Goal: Information Seeking & Learning: Learn about a topic

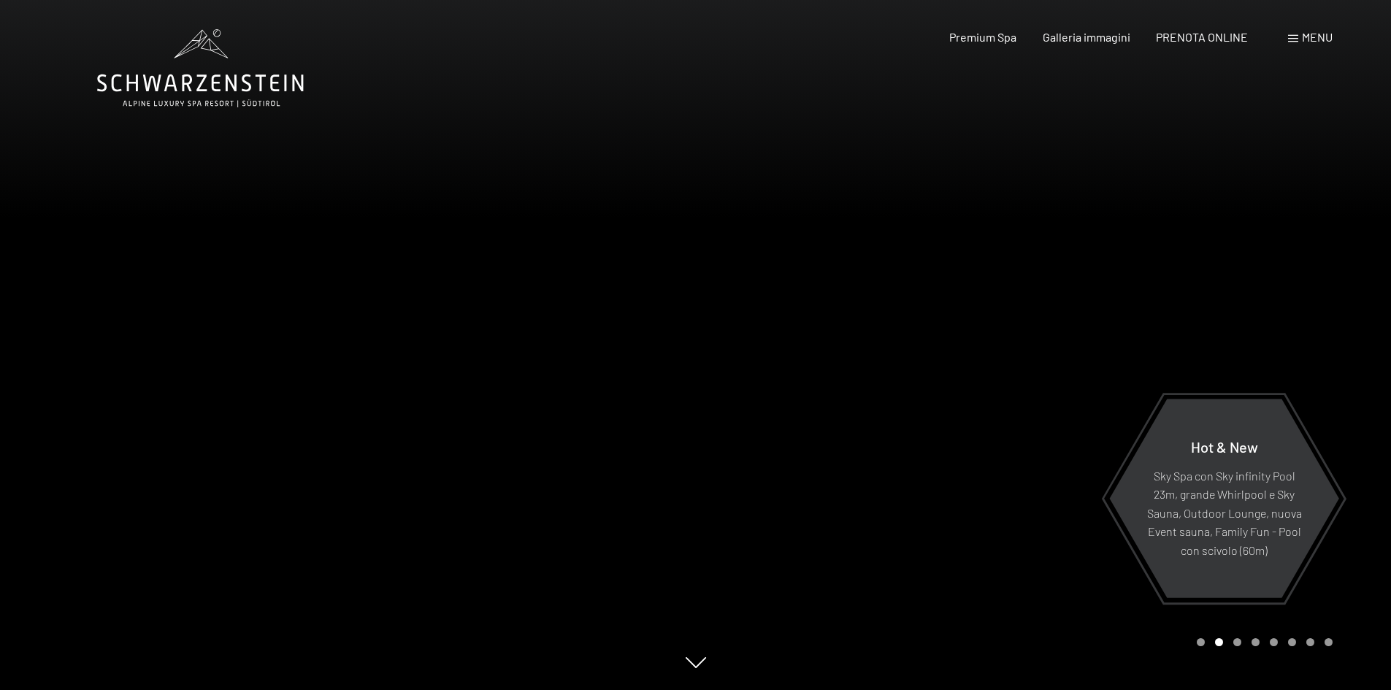
click at [1294, 37] on span at bounding box center [1293, 38] width 10 height 7
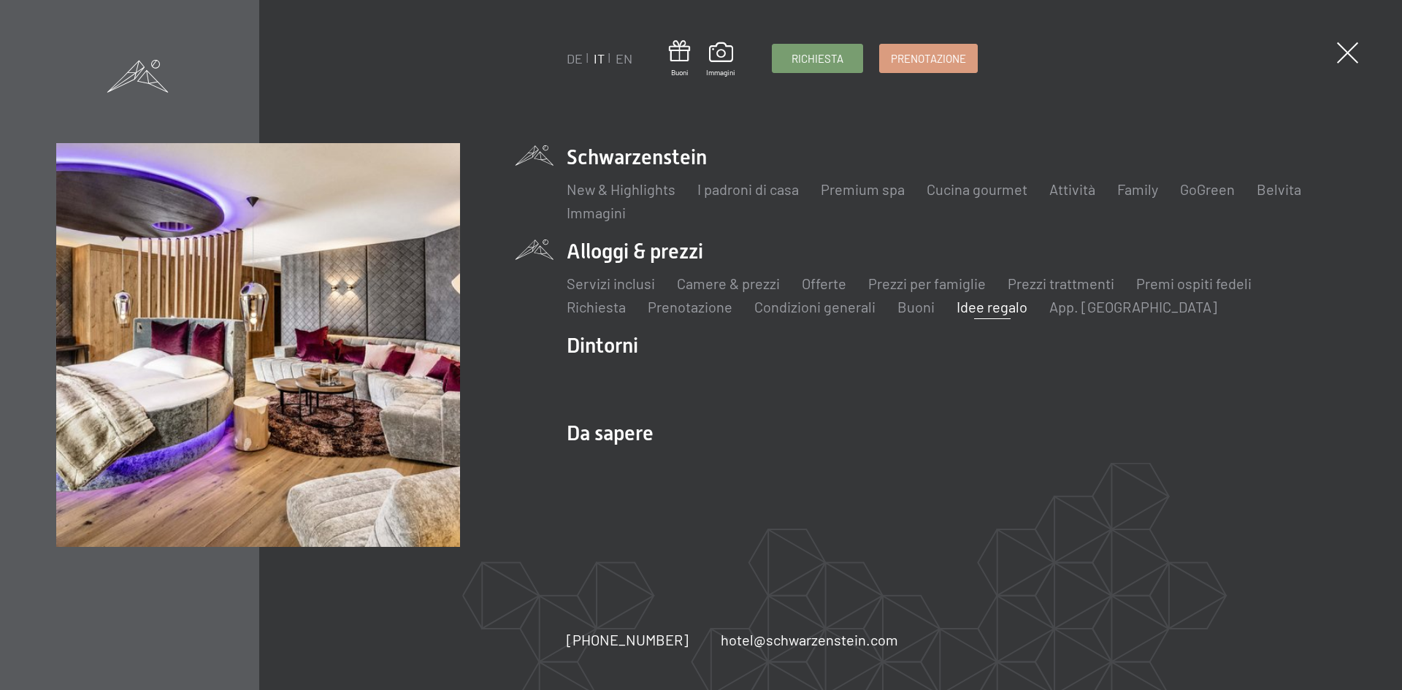
click at [975, 310] on link "Idee regalo" at bounding box center [992, 307] width 71 height 18
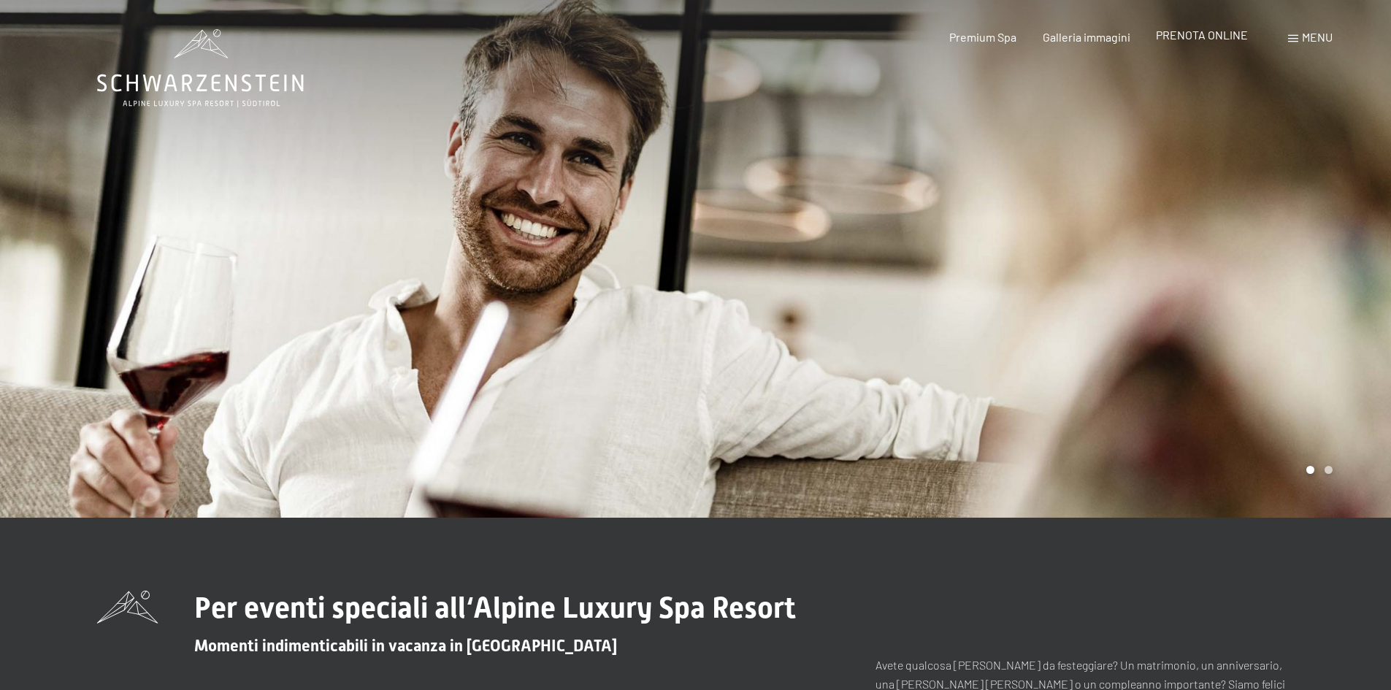
click at [1218, 36] on span "PRENOTA ONLINE" at bounding box center [1202, 35] width 92 height 14
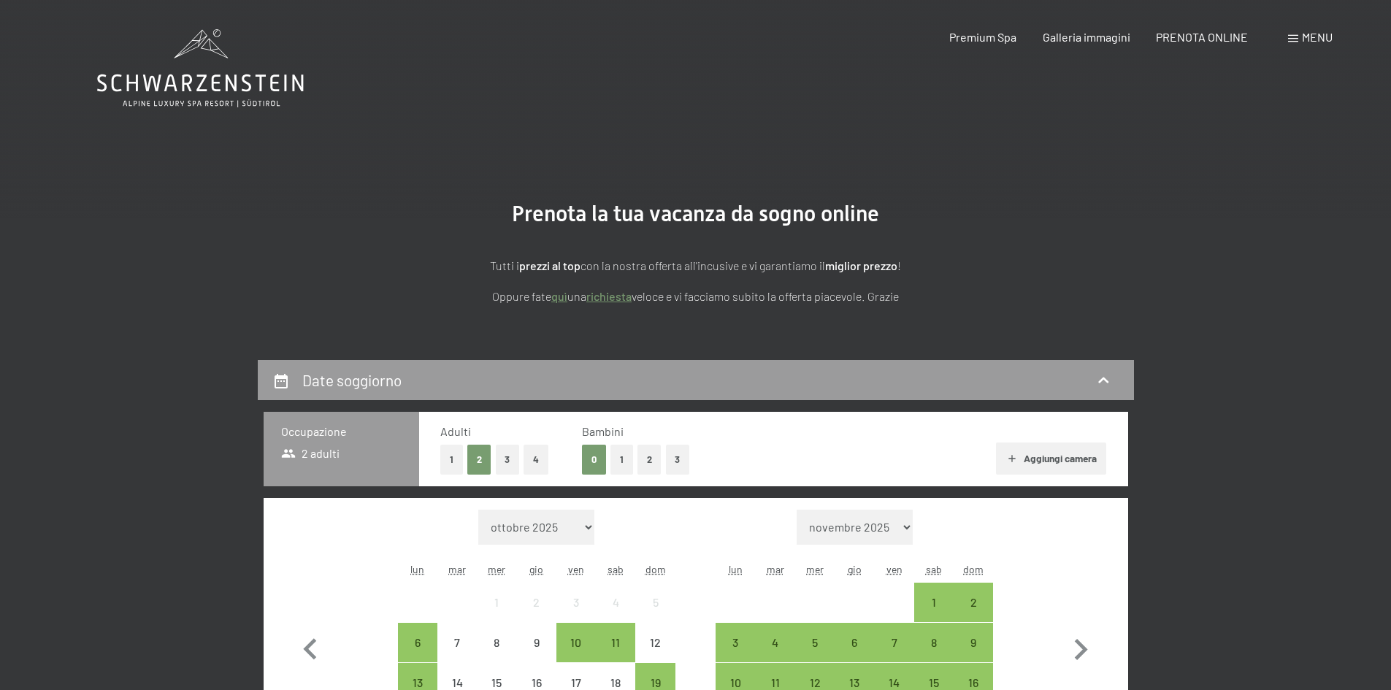
click at [1300, 37] on div "Menu" at bounding box center [1310, 37] width 45 height 16
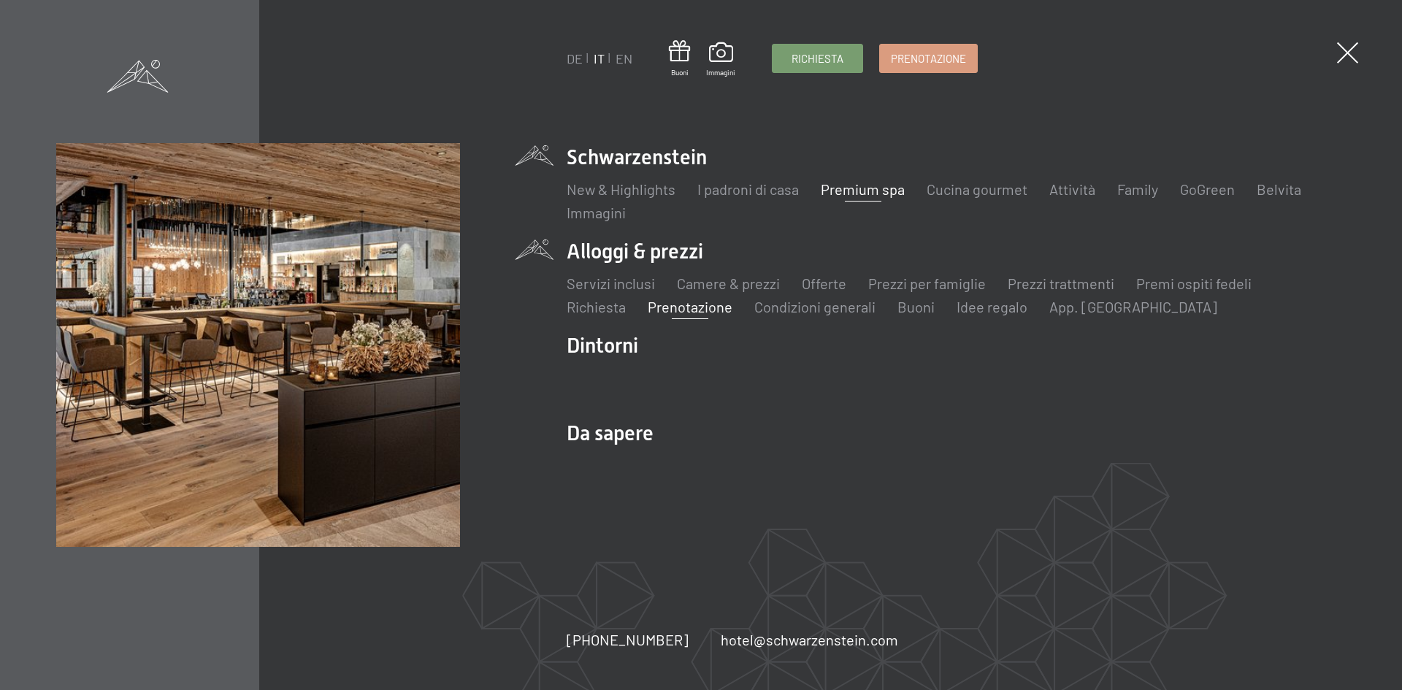
click at [840, 193] on link "Premium spa" at bounding box center [863, 189] width 84 height 18
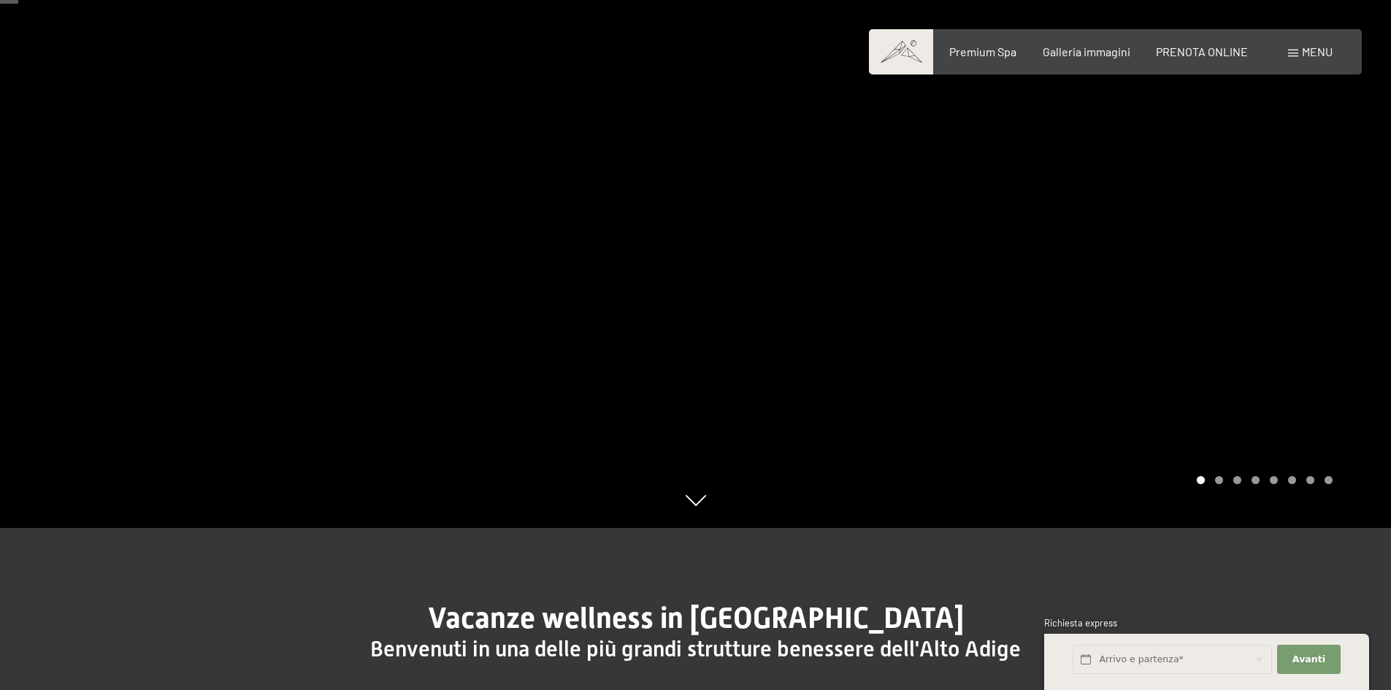
scroll to position [170, 0]
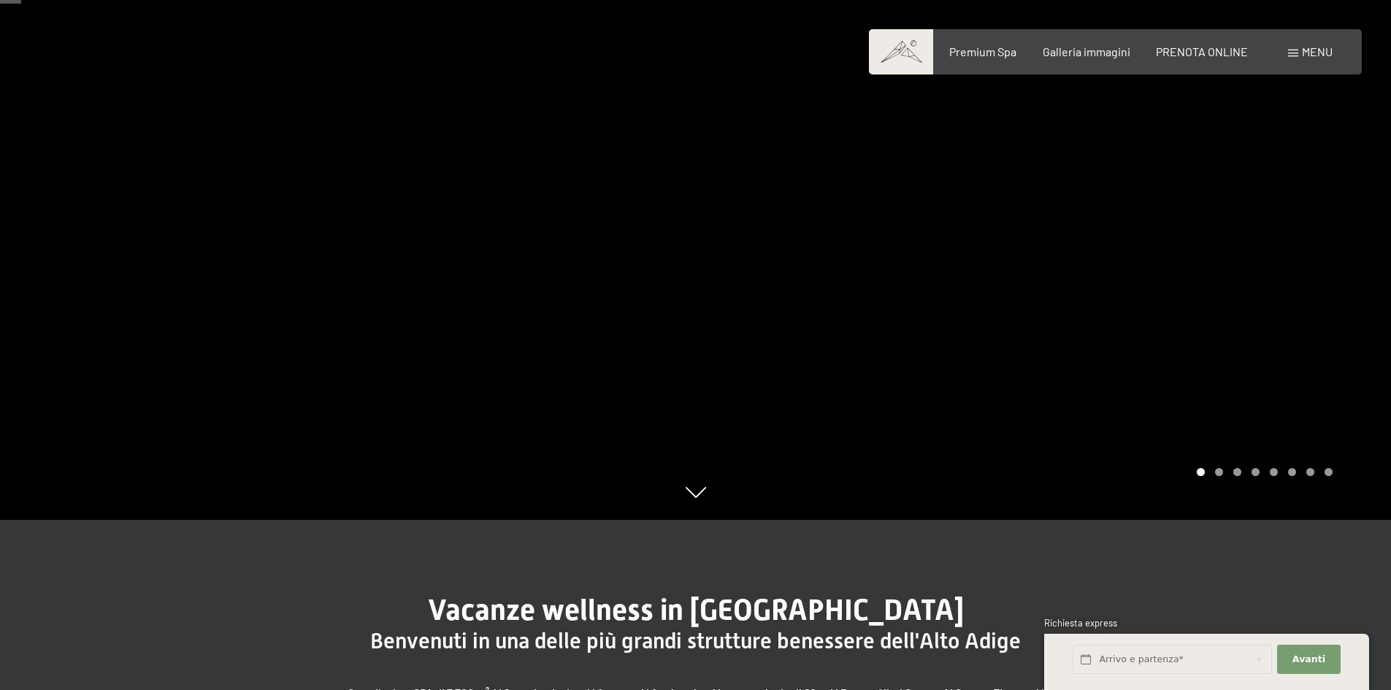
click at [1306, 280] on div at bounding box center [1044, 175] width 696 height 690
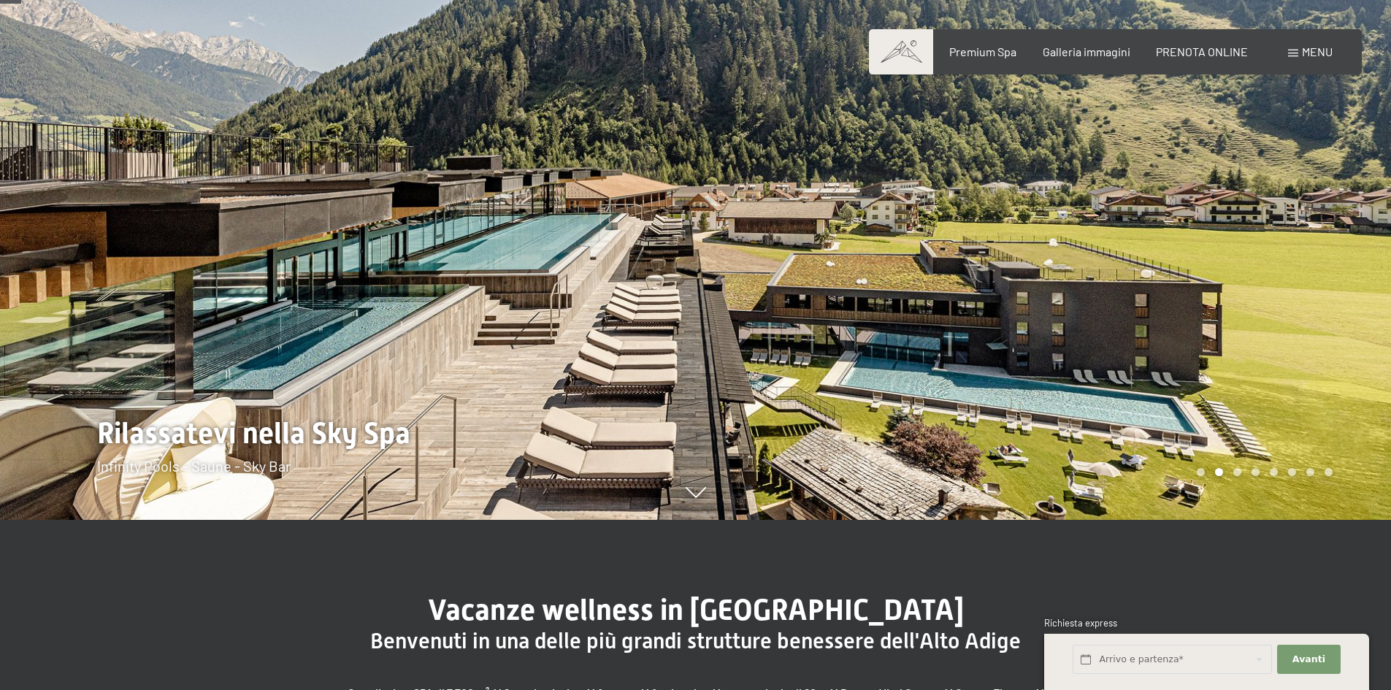
click at [1256, 280] on div at bounding box center [1044, 175] width 696 height 690
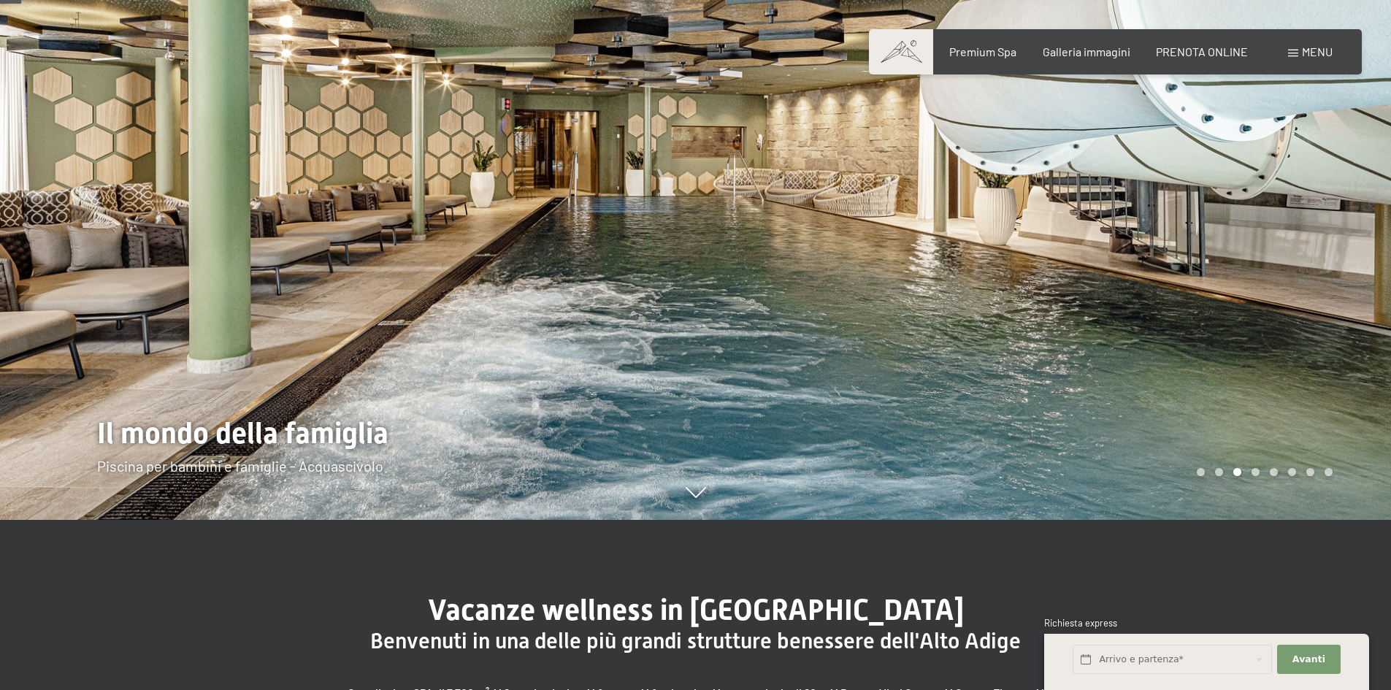
click at [1256, 280] on div at bounding box center [1044, 175] width 696 height 690
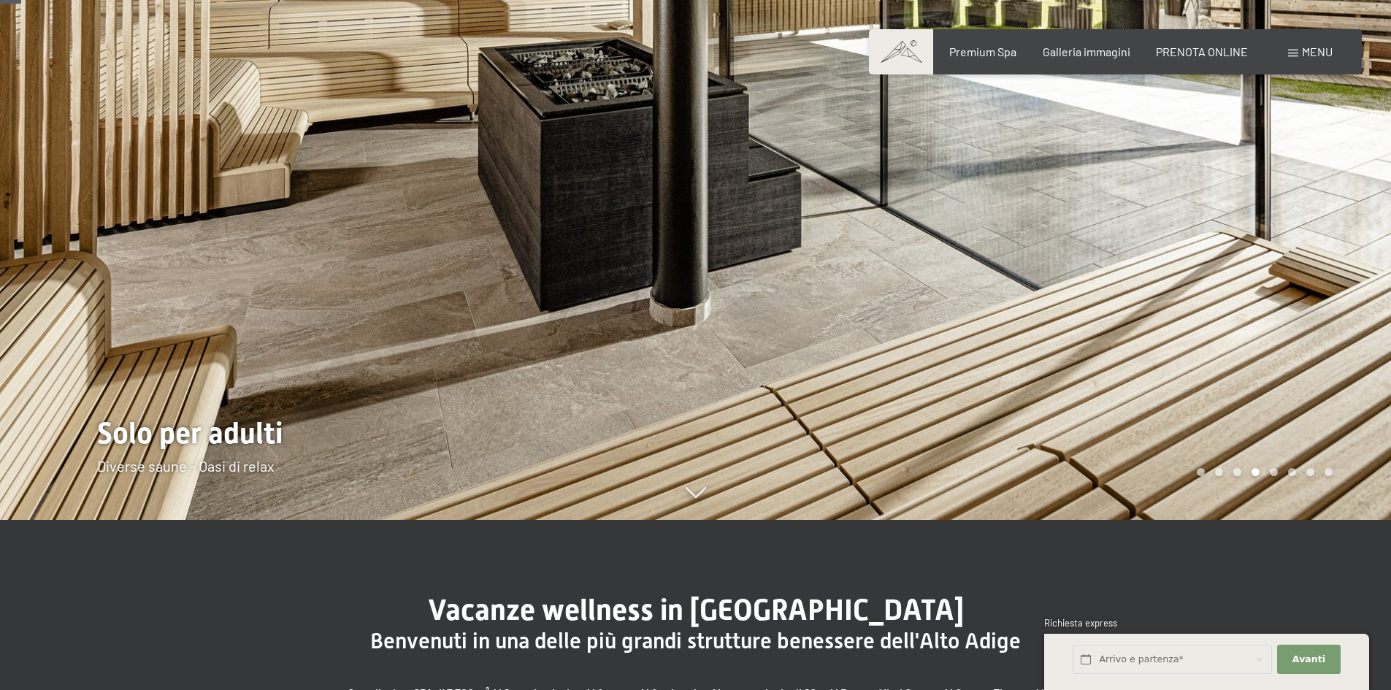
click at [1256, 280] on div at bounding box center [1044, 175] width 696 height 690
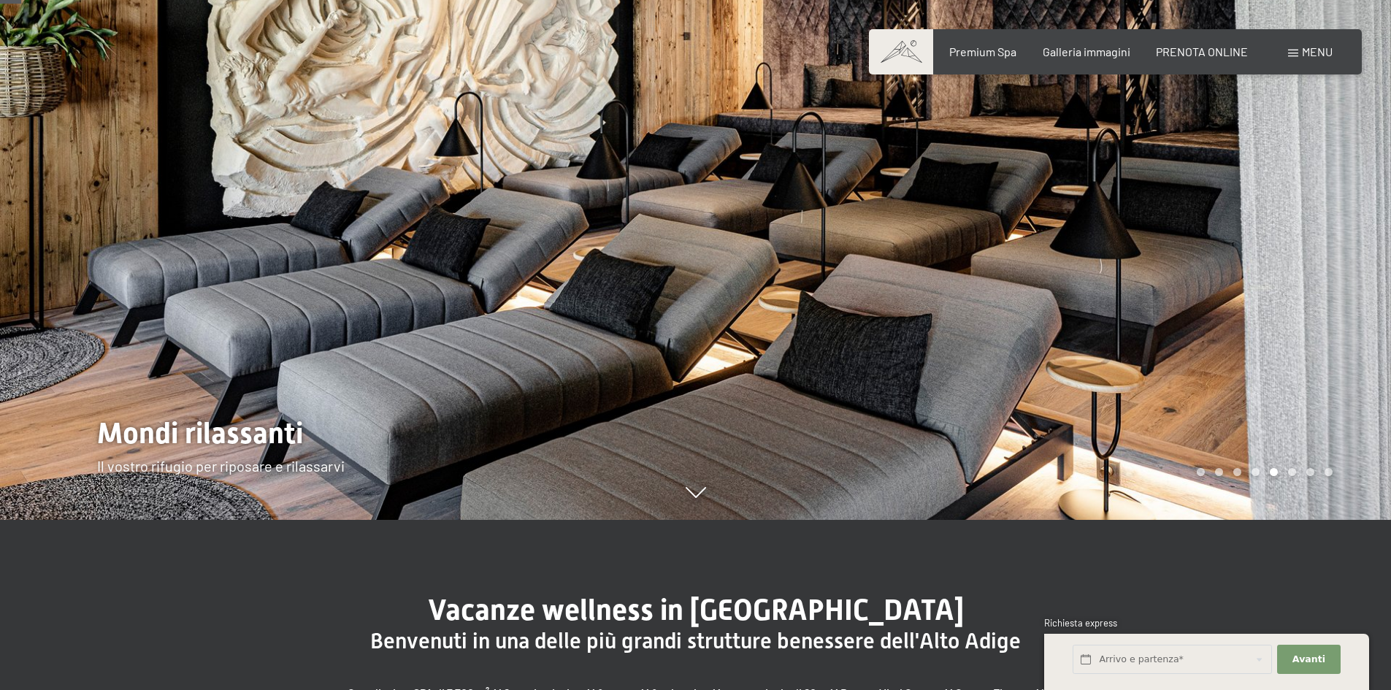
click at [1256, 280] on div at bounding box center [1044, 175] width 696 height 690
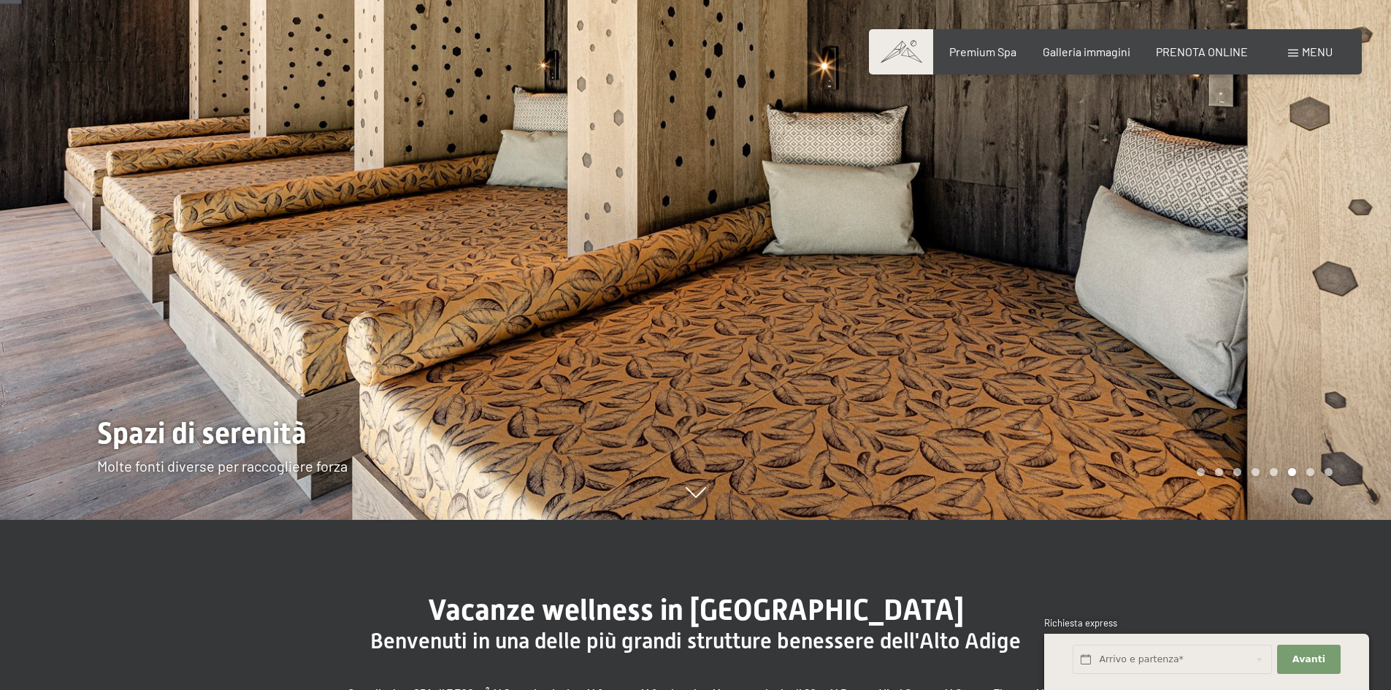
click at [1256, 280] on div at bounding box center [1044, 175] width 696 height 690
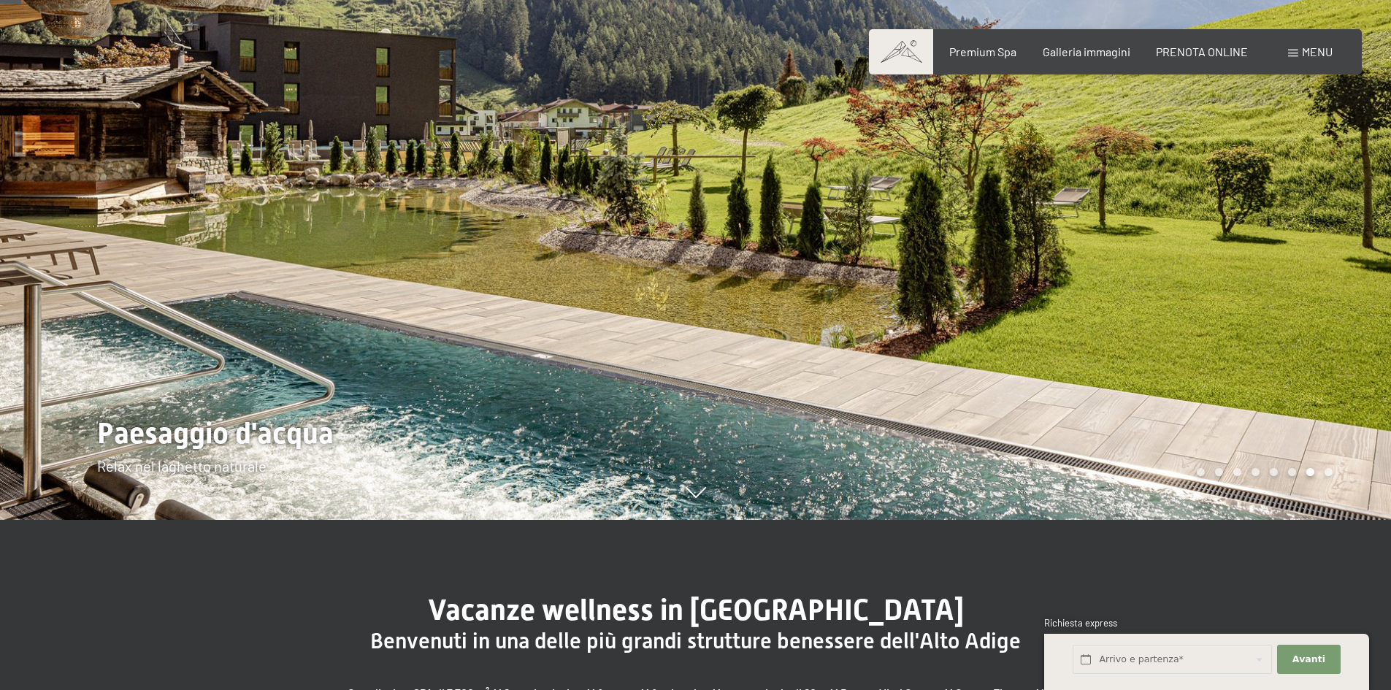
click at [1256, 280] on div at bounding box center [1044, 175] width 696 height 690
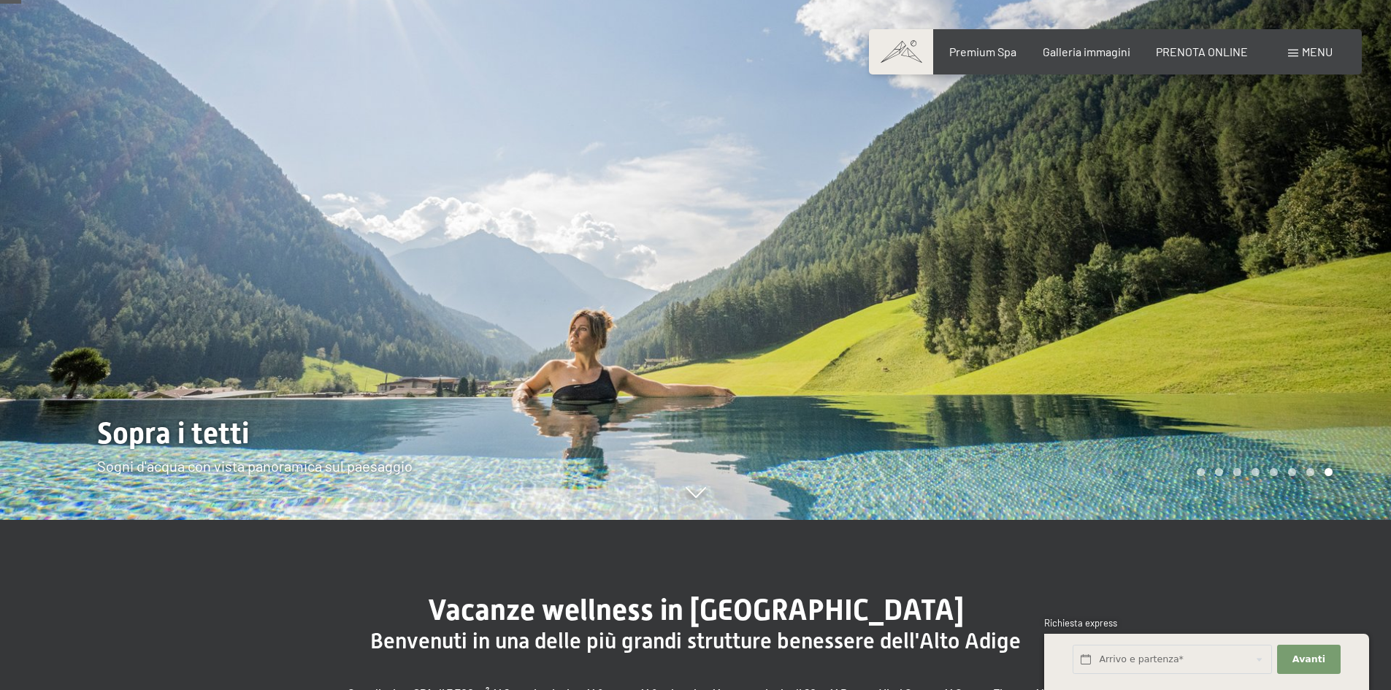
click at [1256, 280] on div at bounding box center [1044, 175] width 696 height 690
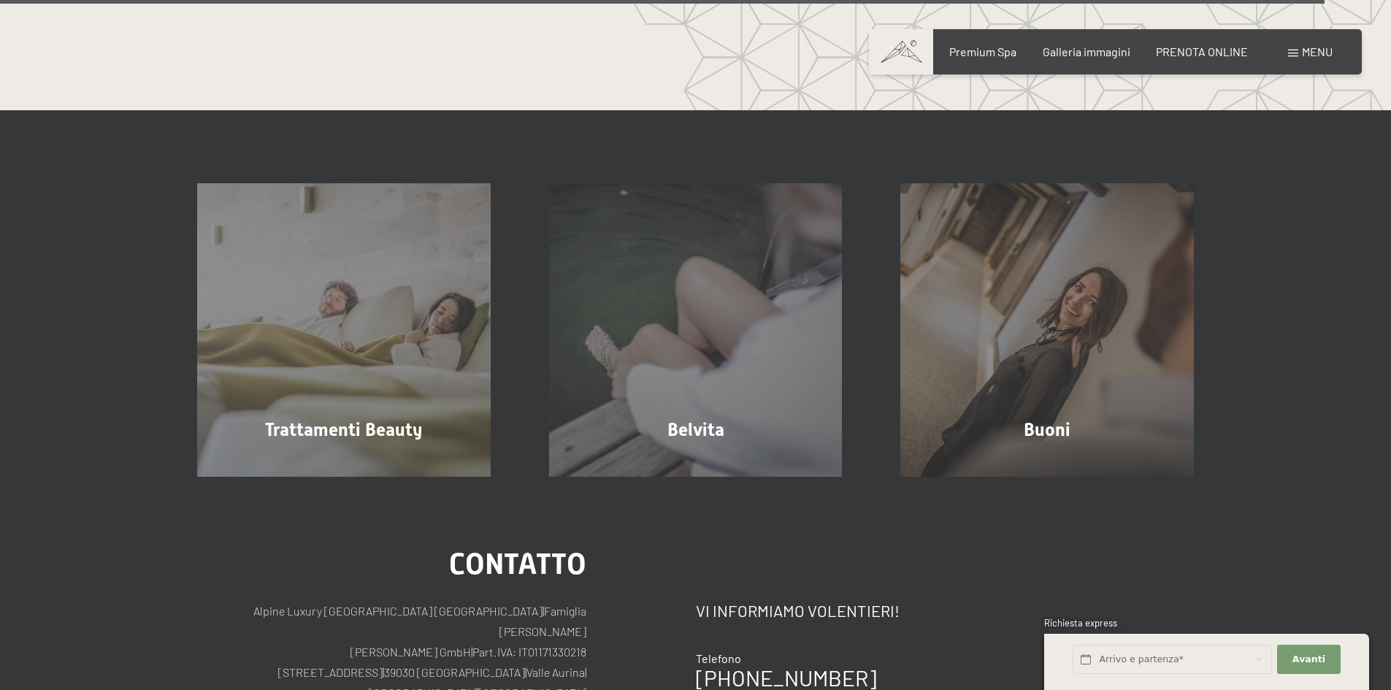
scroll to position [9446, 0]
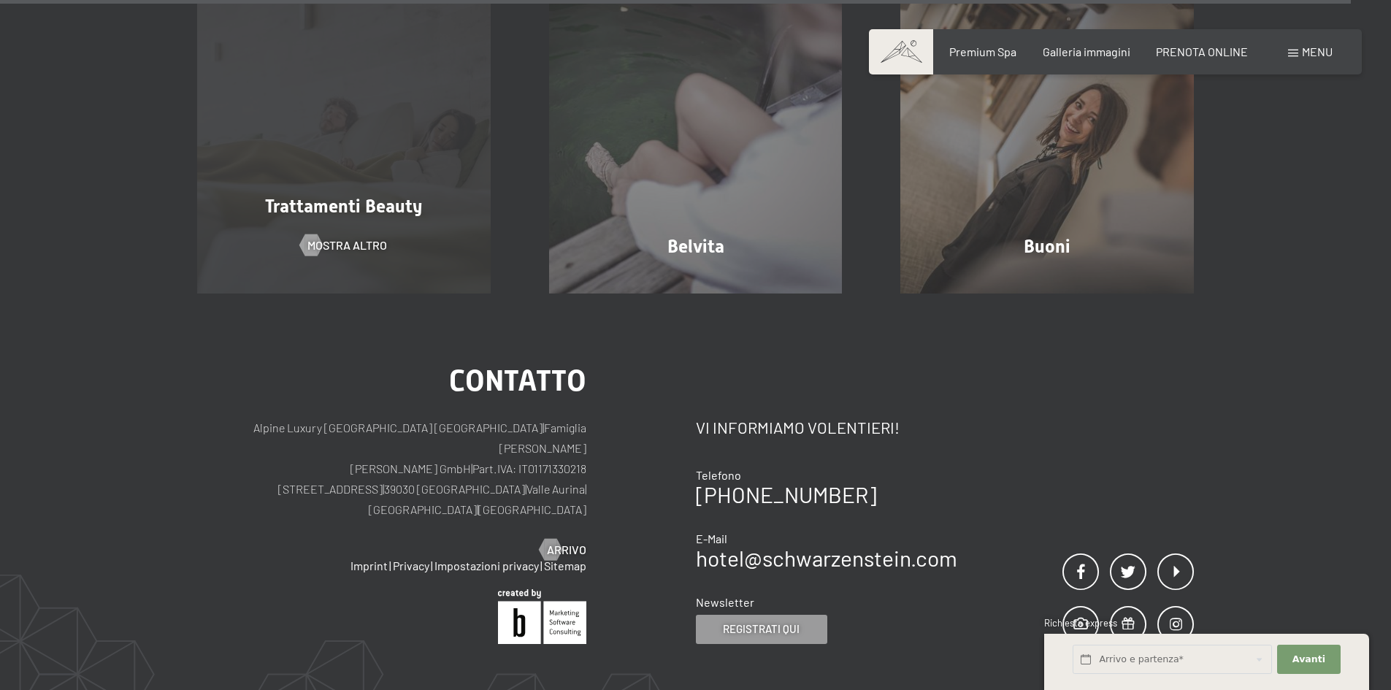
click at [385, 178] on div "Trattamenti Beauty mostra altro" at bounding box center [344, 147] width 352 height 294
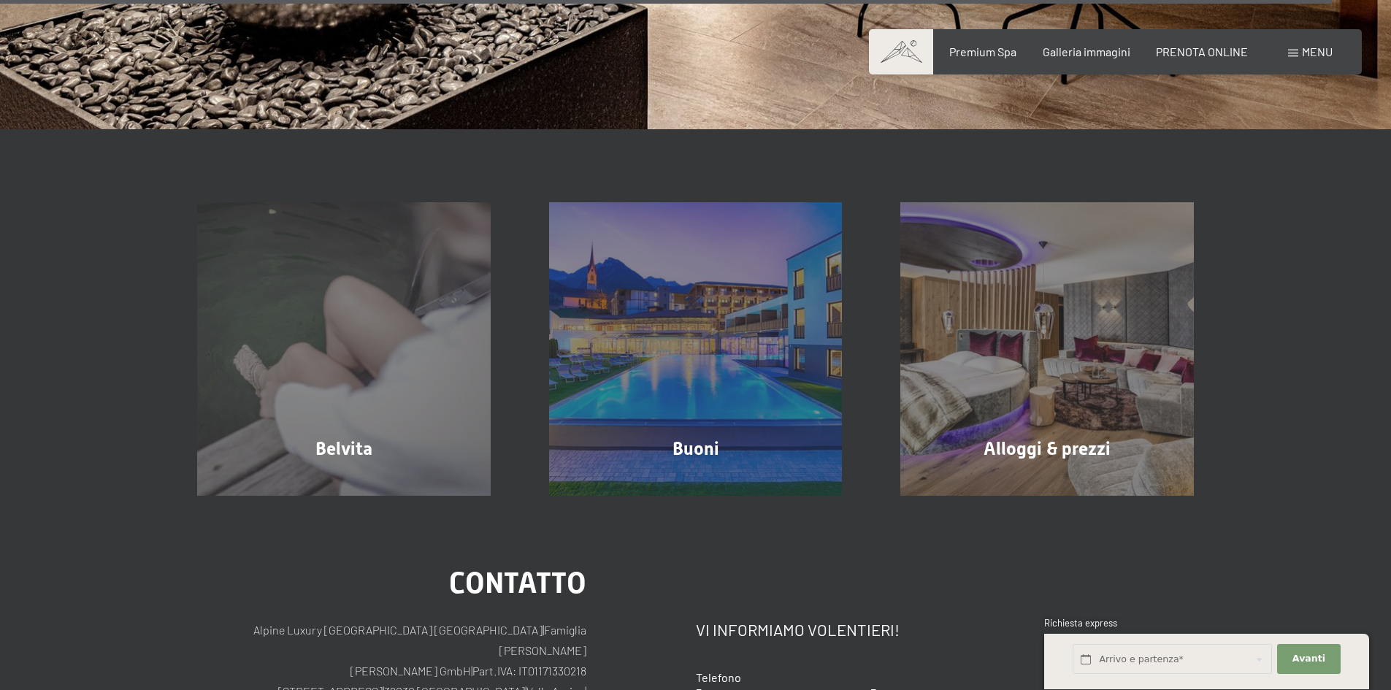
scroll to position [11116, 0]
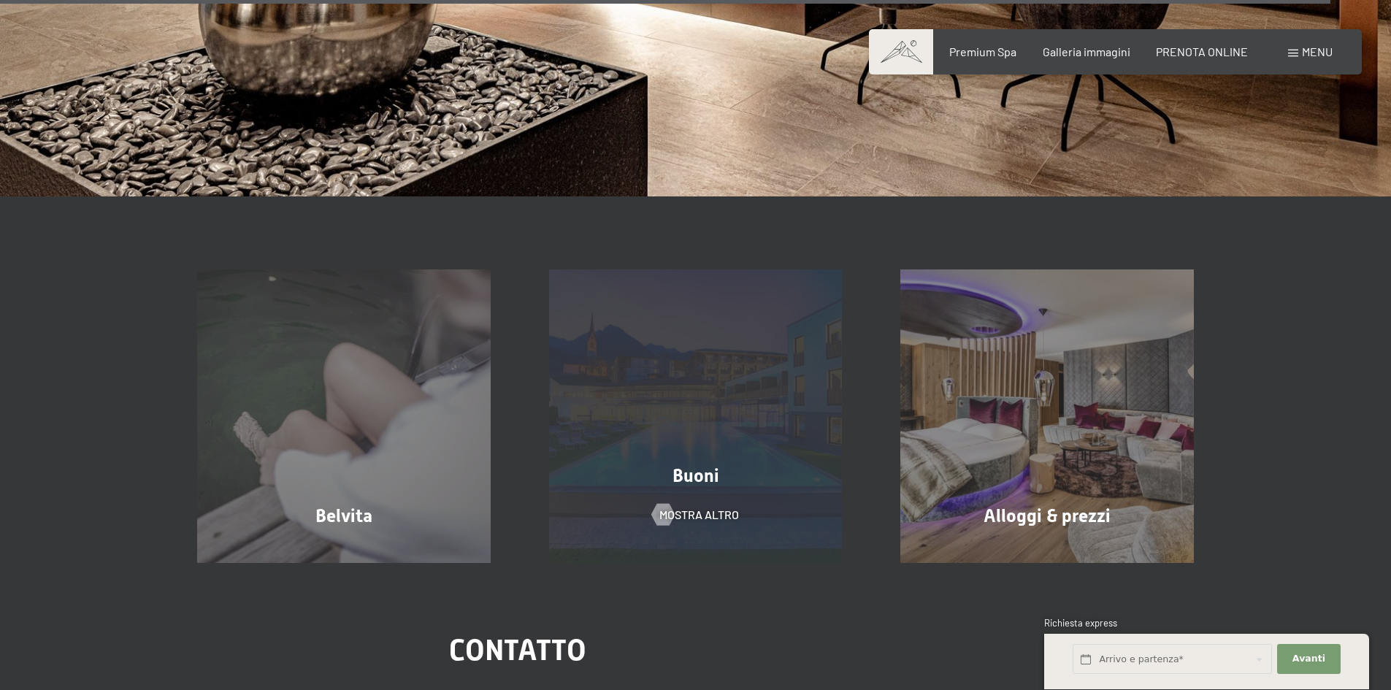
click at [775, 386] on div "Buoni mostra altro" at bounding box center [696, 416] width 352 height 294
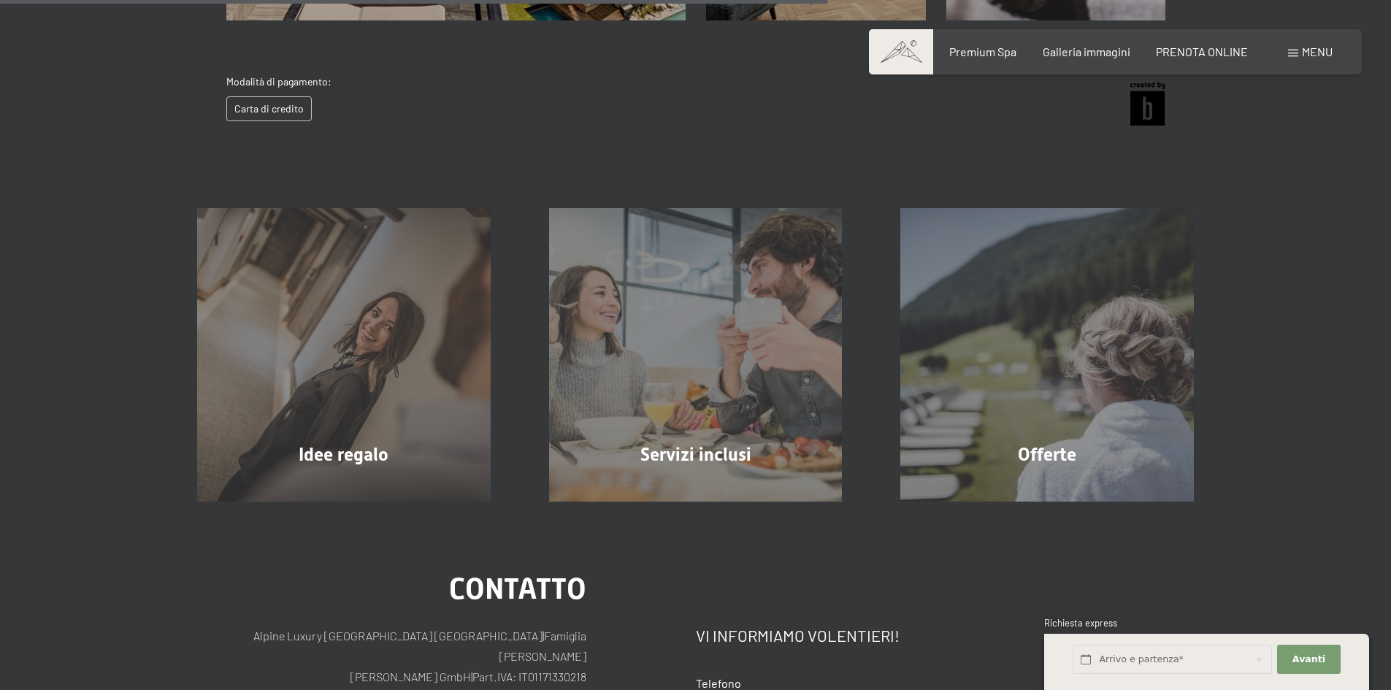
scroll to position [755, 0]
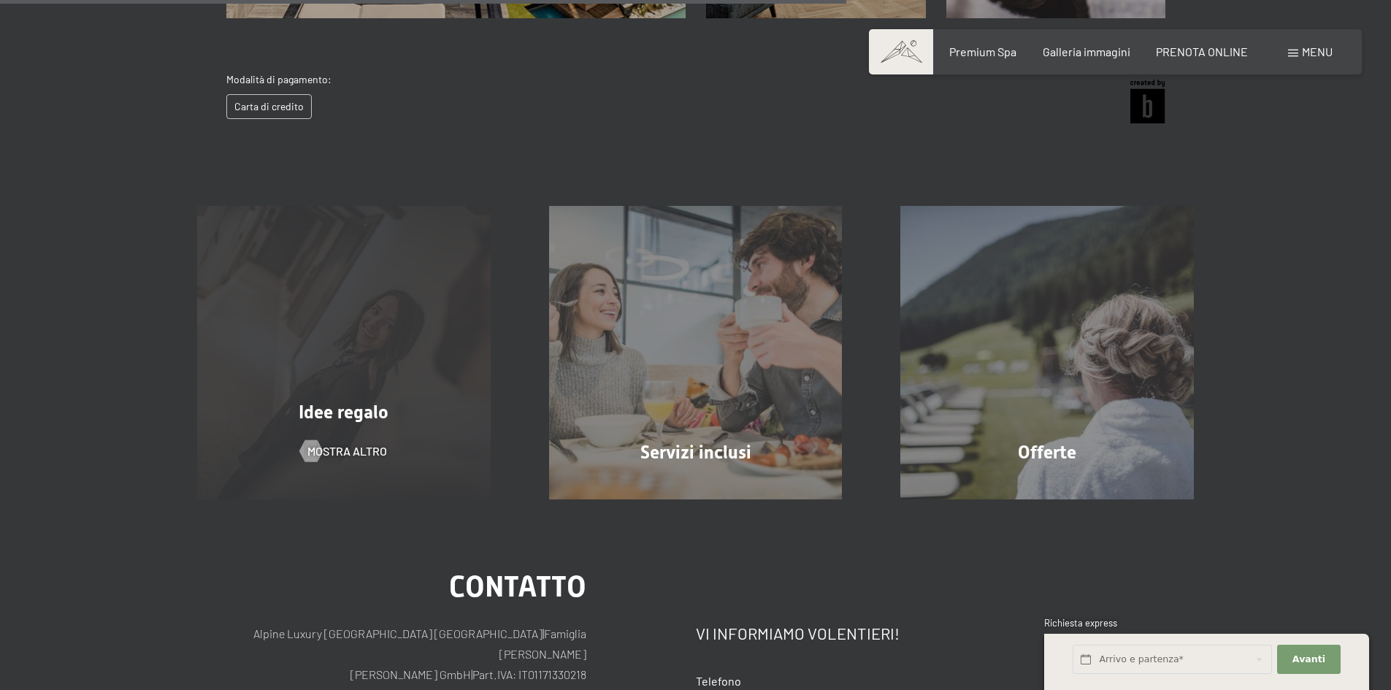
click at [399, 337] on div "Idee regalo mostra altro" at bounding box center [344, 353] width 352 height 294
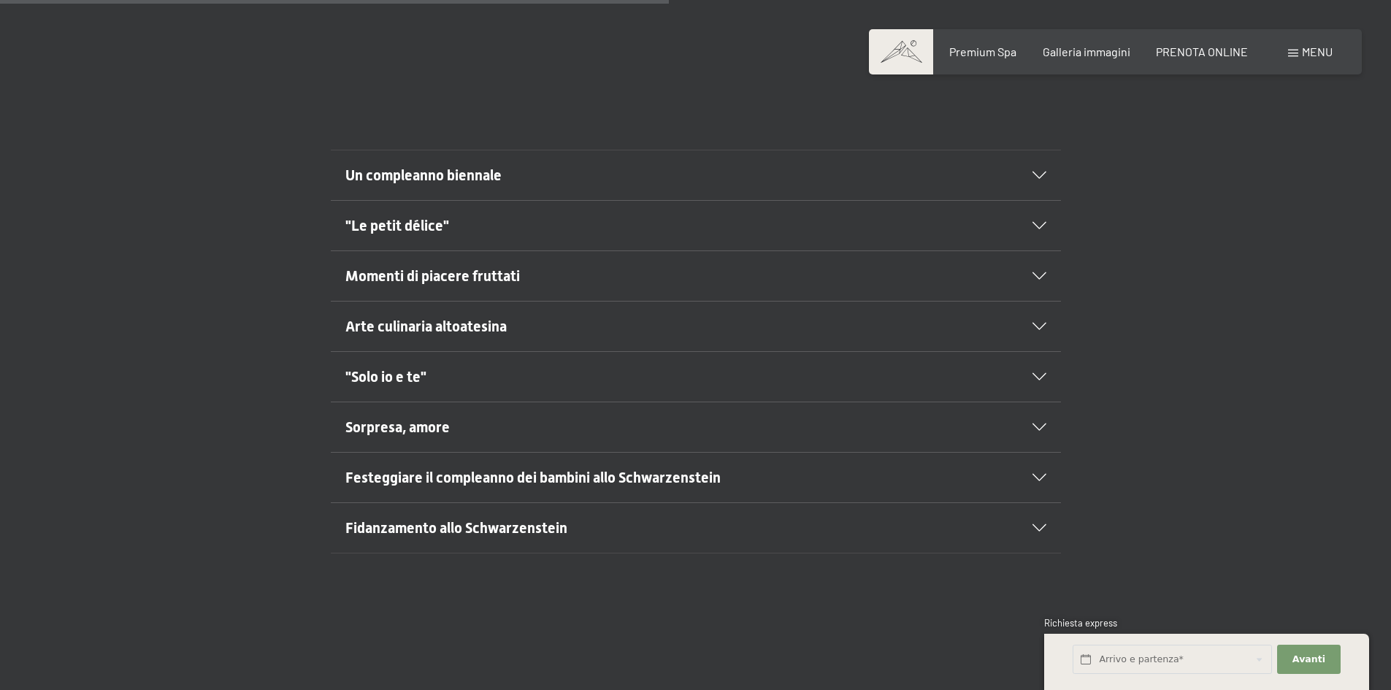
scroll to position [842, 0]
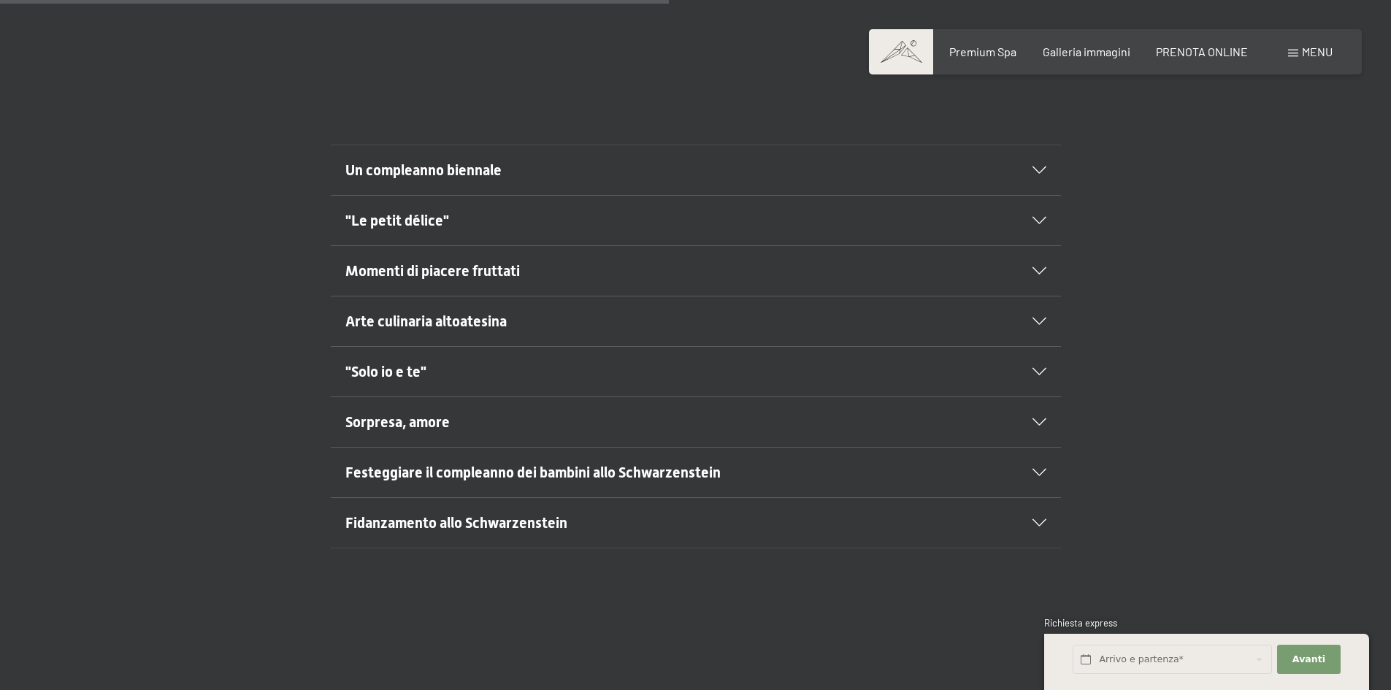
click at [1038, 166] on icon at bounding box center [1040, 169] width 14 height 7
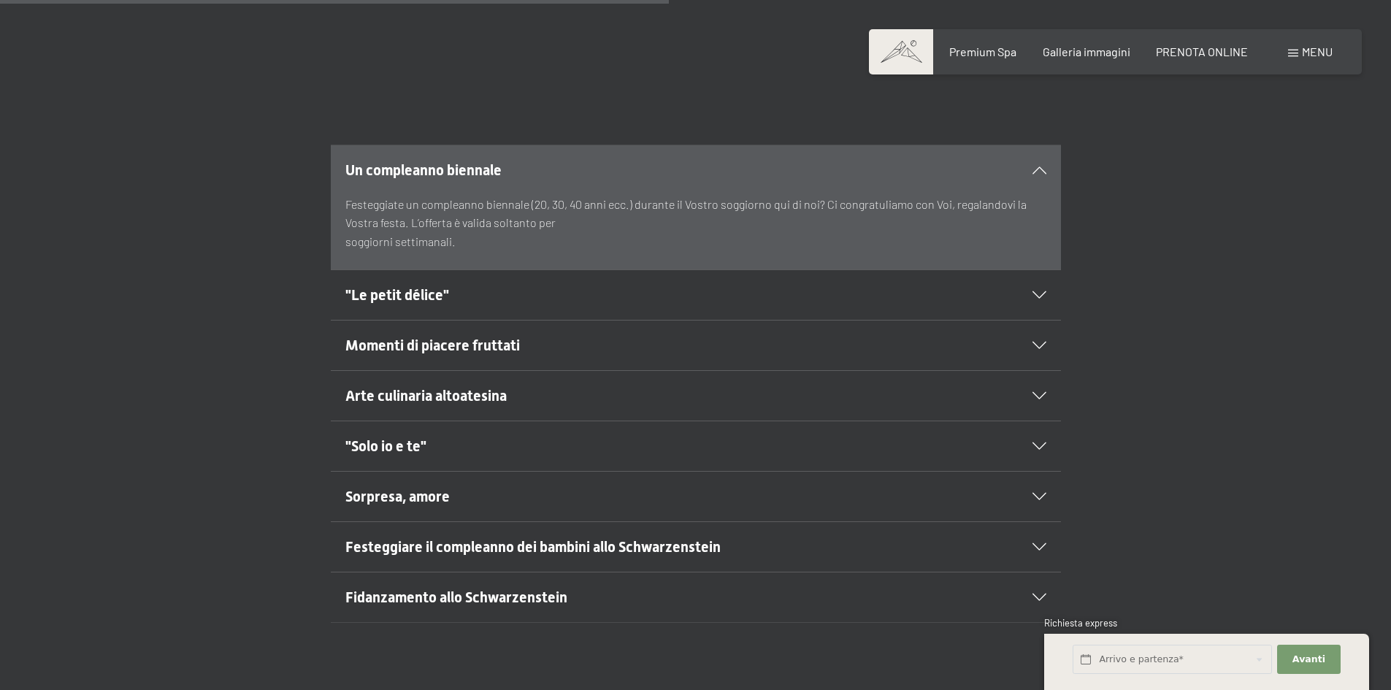
click at [1042, 295] on icon at bounding box center [1040, 294] width 14 height 7
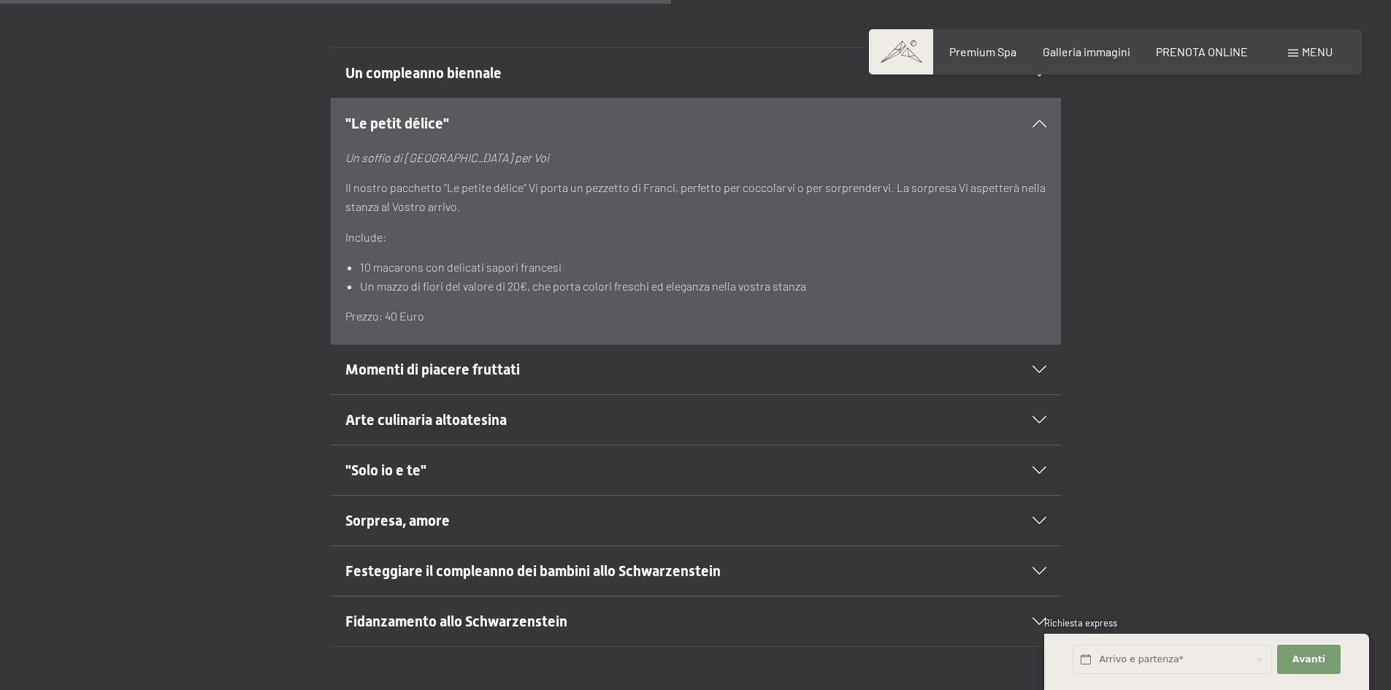
scroll to position [940, 0]
click at [1044, 375] on div "Momenti di piacere fruttati" at bounding box center [695, 369] width 701 height 50
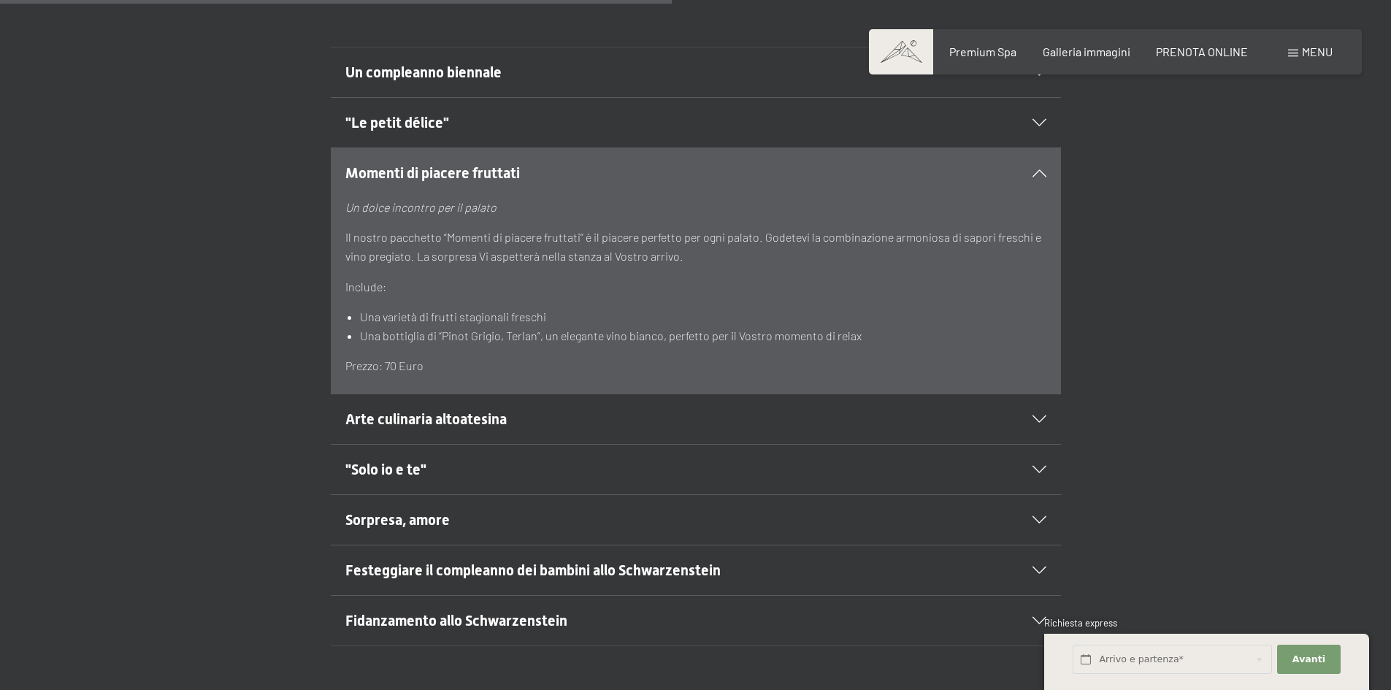
click at [1042, 419] on icon at bounding box center [1040, 418] width 14 height 7
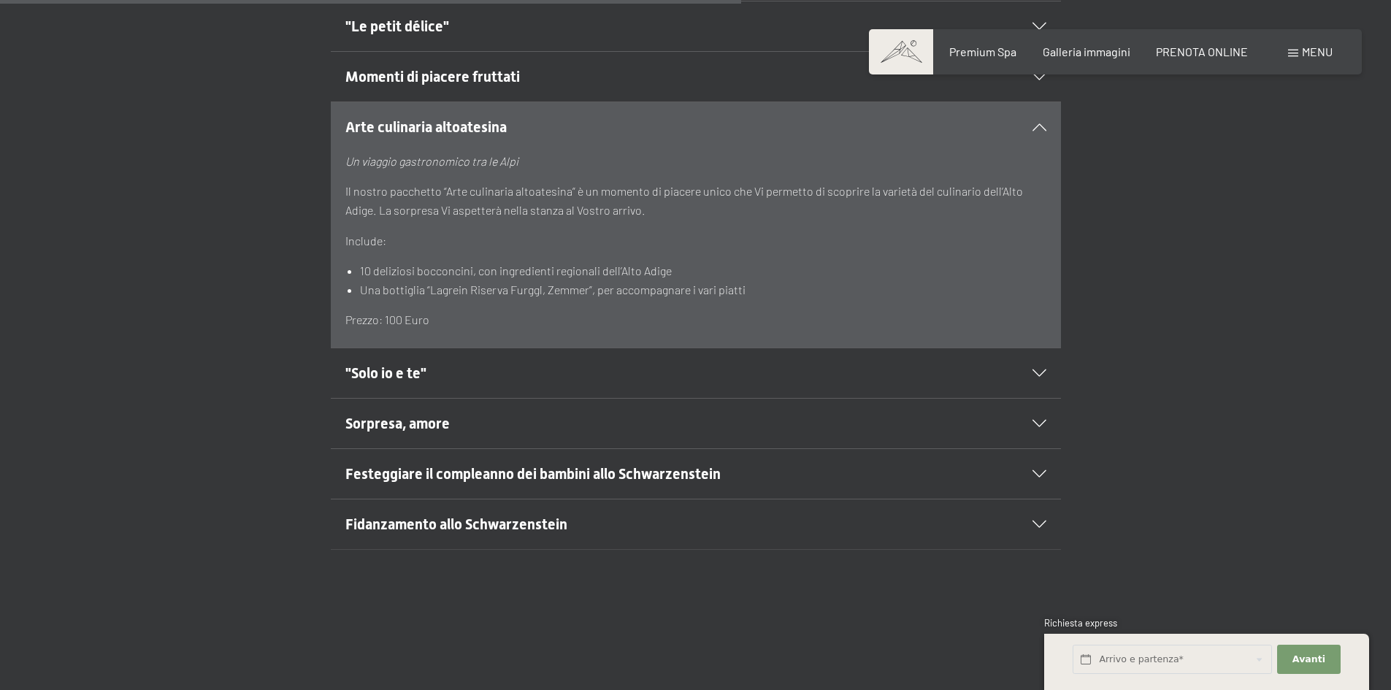
scroll to position [1037, 0]
click at [1044, 377] on div ""Solo io e te"" at bounding box center [695, 373] width 701 height 50
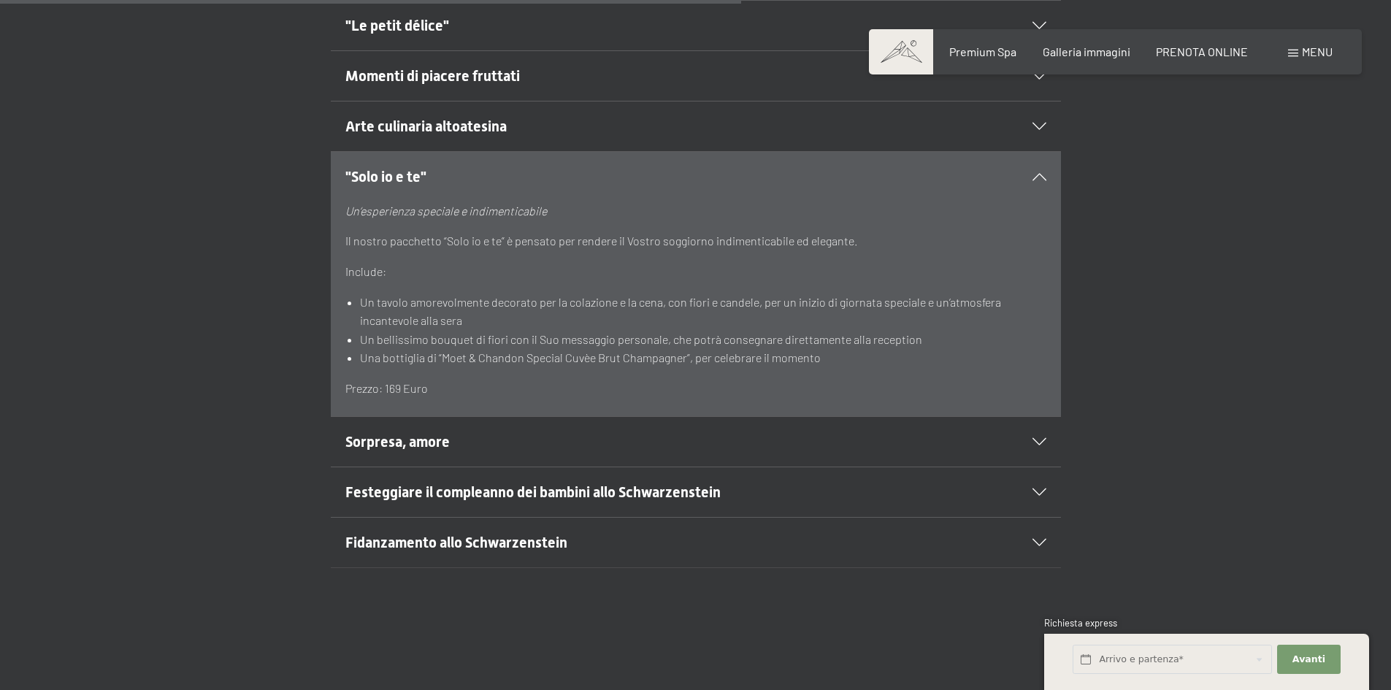
click at [1030, 440] on div at bounding box center [1030, 441] width 32 height 7
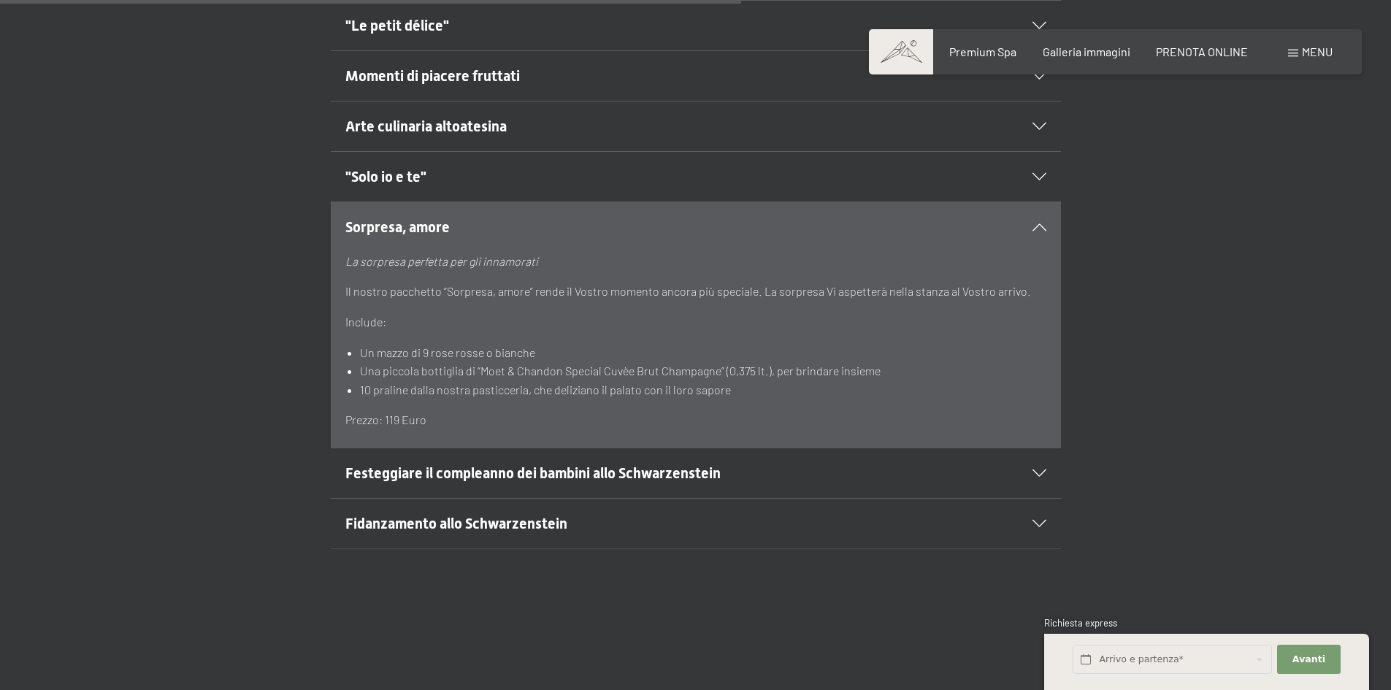
click at [789, 480] on h2 "Festeggiare il compleanno dei bambini allo Schwarzenstein" at bounding box center [660, 473] width 631 height 20
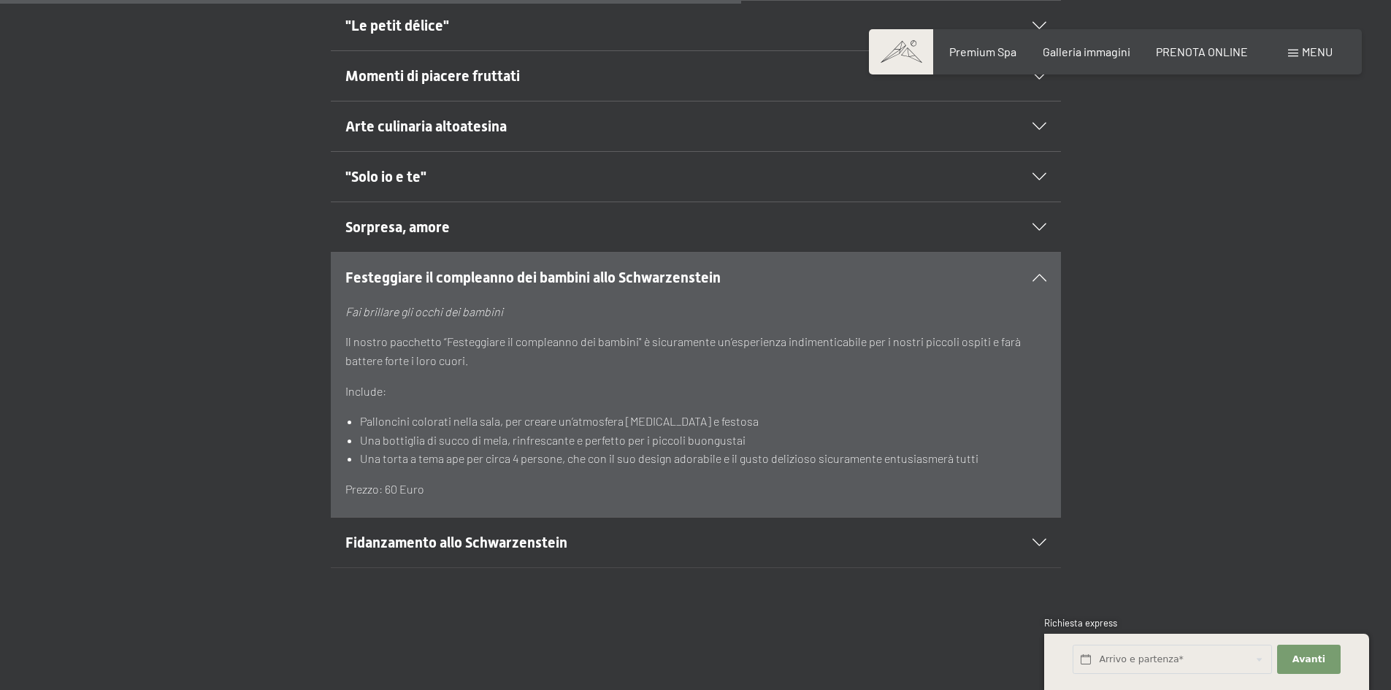
click at [664, 543] on h2 "Fidanzamento allo Schwarzenstein" at bounding box center [660, 542] width 631 height 20
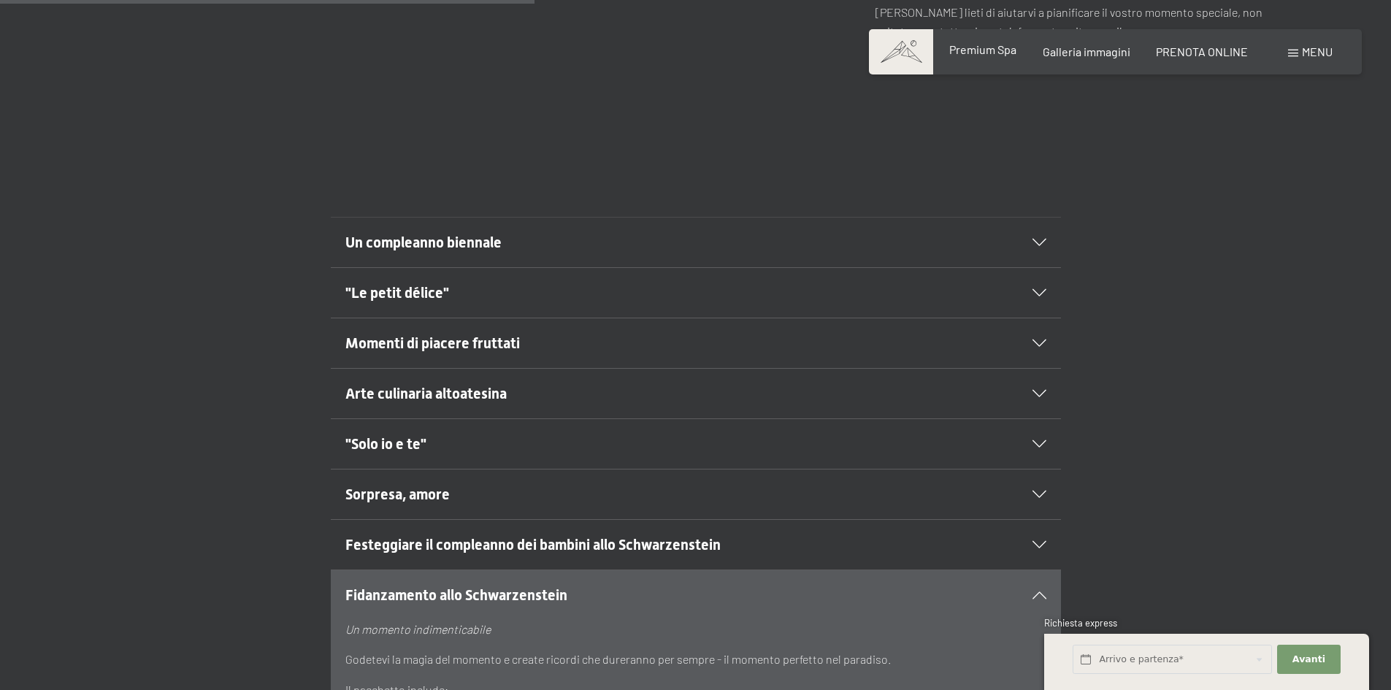
scroll to position [769, 0]
click at [988, 56] on div "Premium Spa" at bounding box center [982, 50] width 67 height 16
click at [983, 49] on span "Premium Spa" at bounding box center [982, 49] width 67 height 14
